Goal: Find contact information: Find contact information

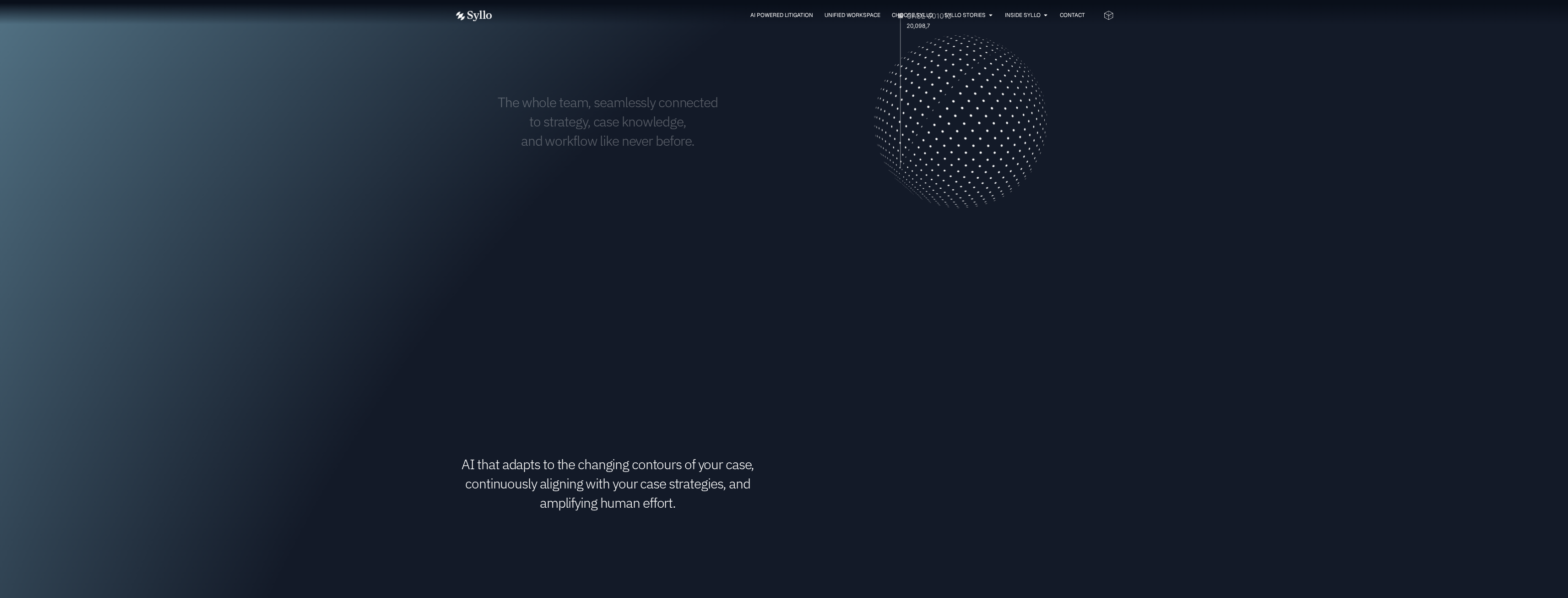
scroll to position [549, 0]
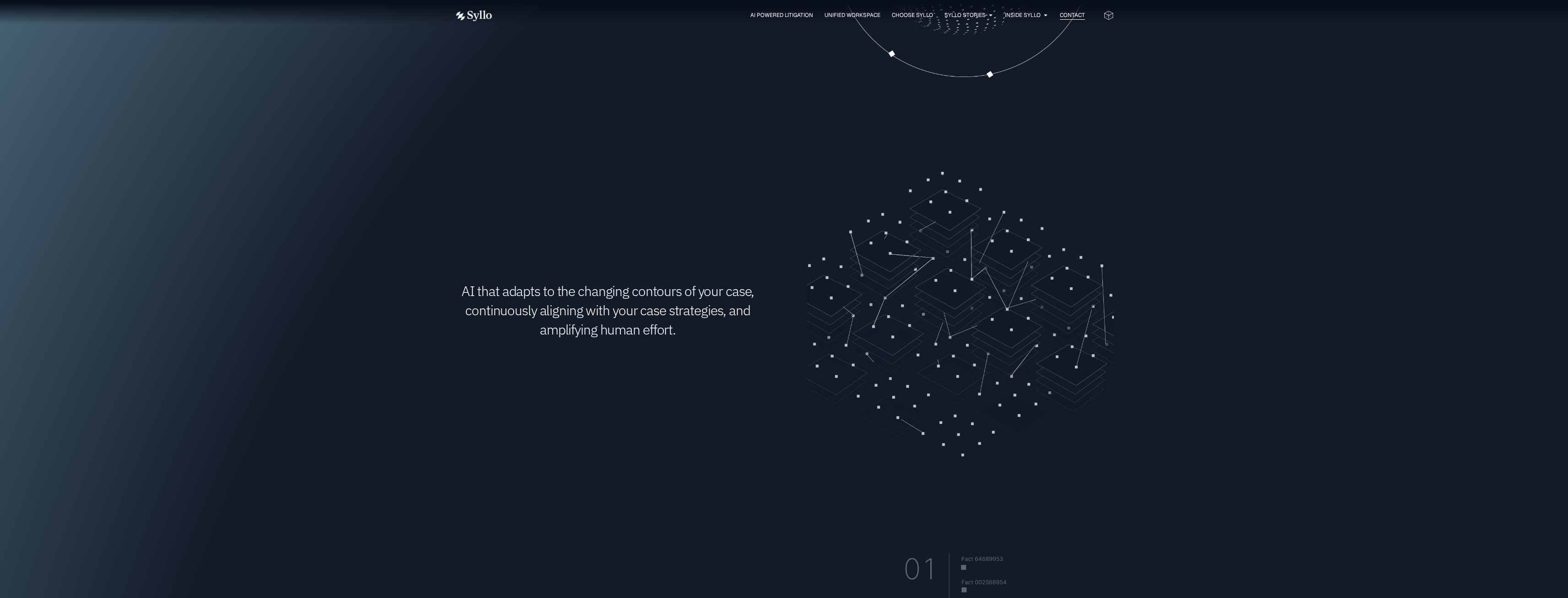
click at [1074, 12] on span "Contact" at bounding box center [1072, 15] width 25 height 8
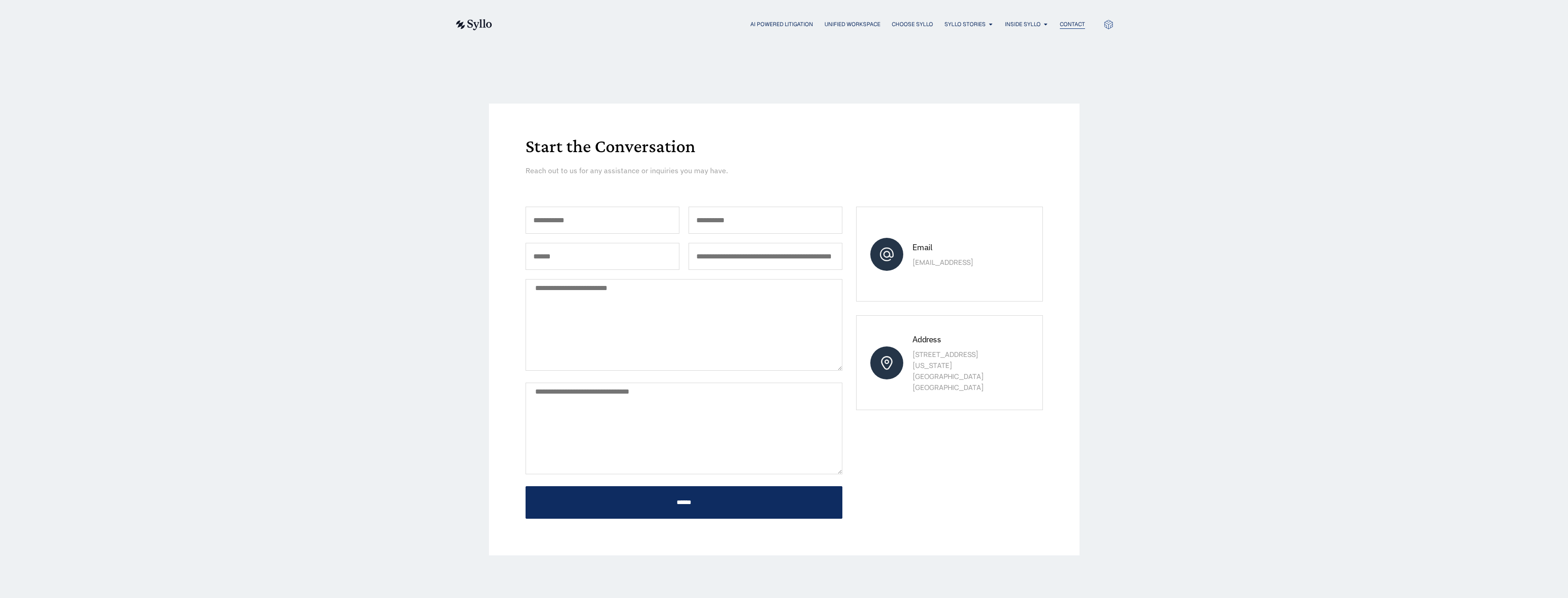
click at [1060, 23] on span "Contact" at bounding box center [1072, 24] width 25 height 8
drag, startPoint x: 94, startPoint y: 76, endPoint x: 123, endPoint y: 22, distance: 61.3
click at [94, 74] on div "Start the Conversation Reach out to us for any assistance or inquiries you may …" at bounding box center [784, 329] width 1568 height 562
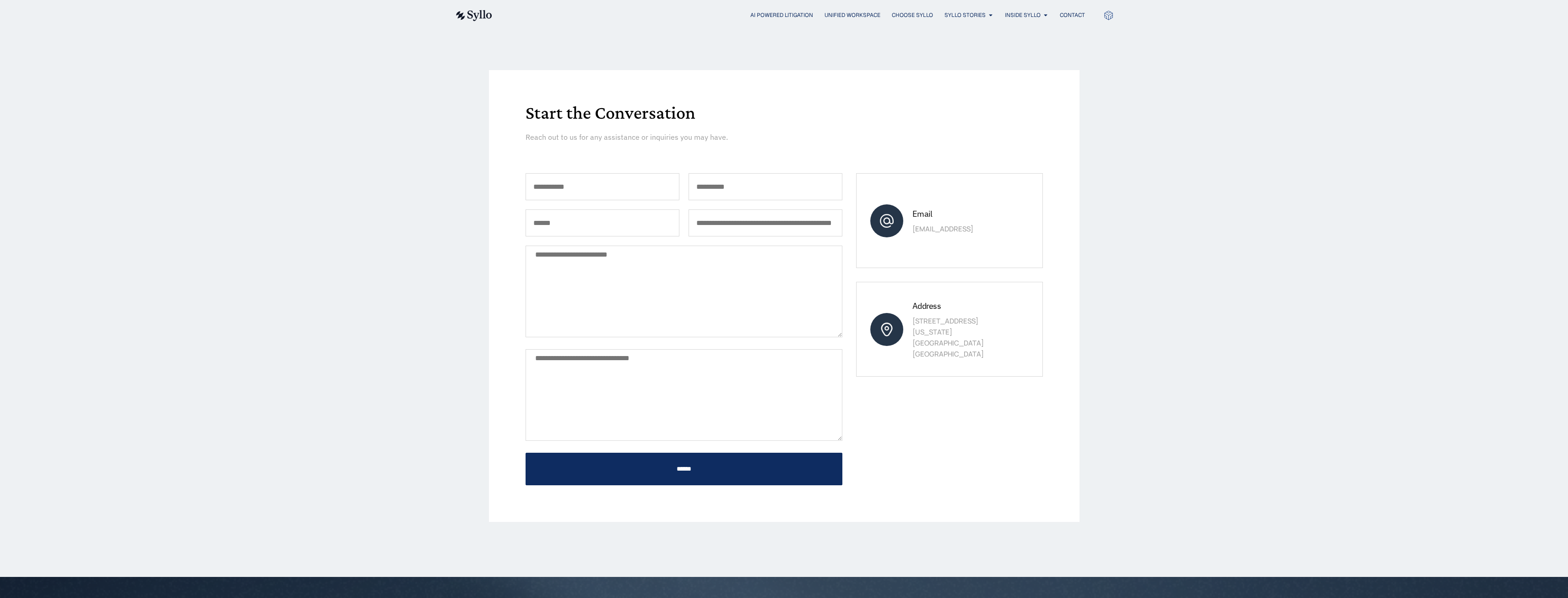
scroll to position [229, 0]
